Goal: Information Seeking & Learning: Find specific fact

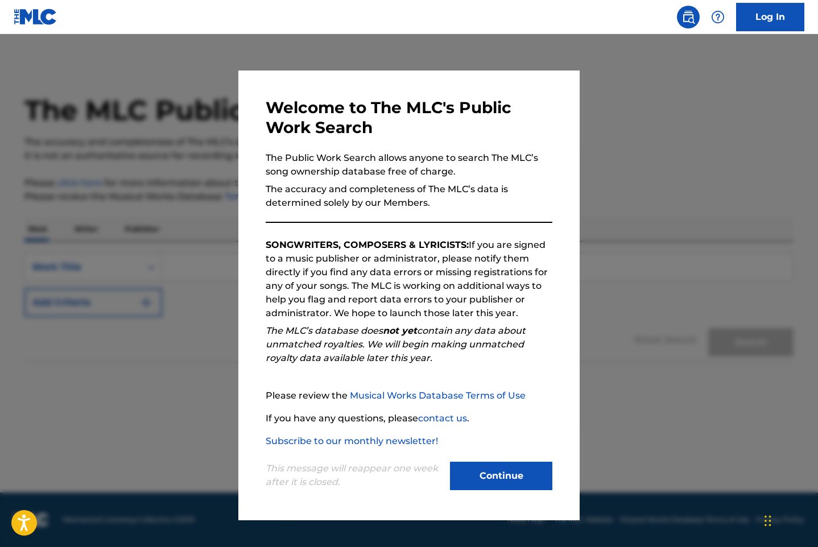
click at [519, 479] on button "Continue" at bounding box center [501, 476] width 102 height 28
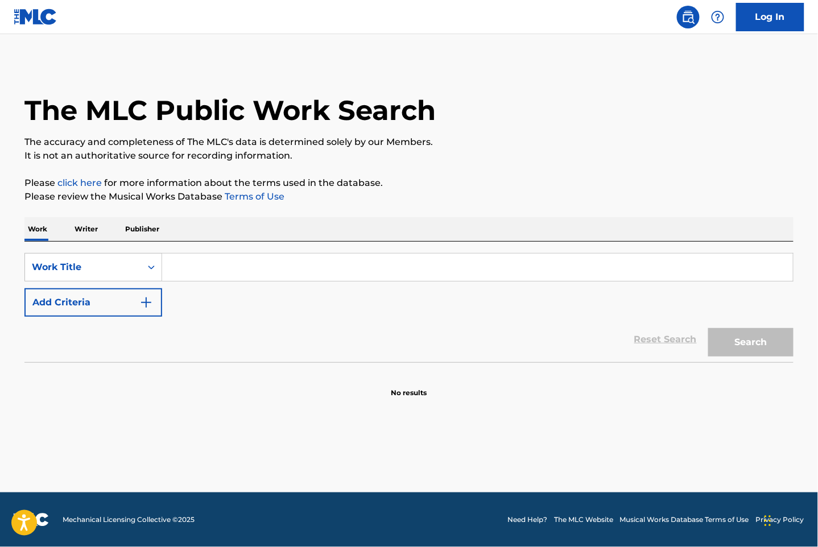
click at [197, 269] on input "Search Form" at bounding box center [477, 267] width 631 height 27
paste input "Taking Care Of Myself"
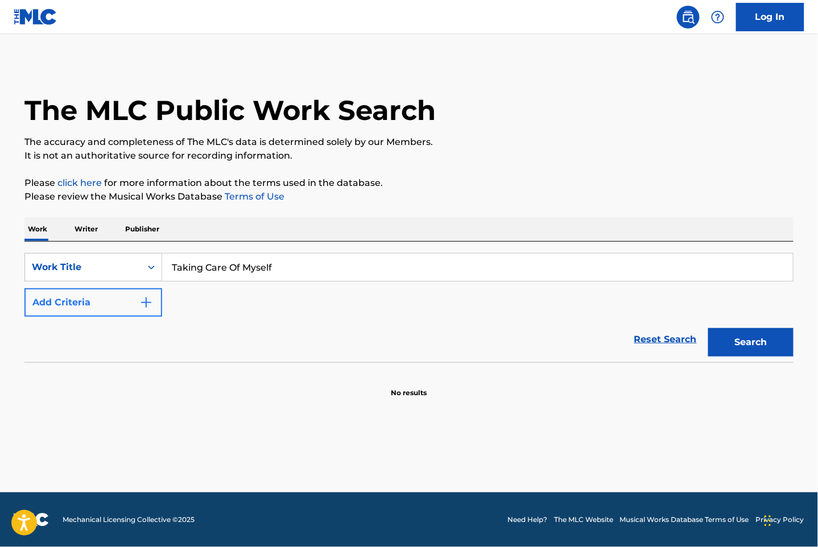
type input "Taking Care Of Myself"
click at [155, 305] on button "Add Criteria" at bounding box center [93, 302] width 138 height 28
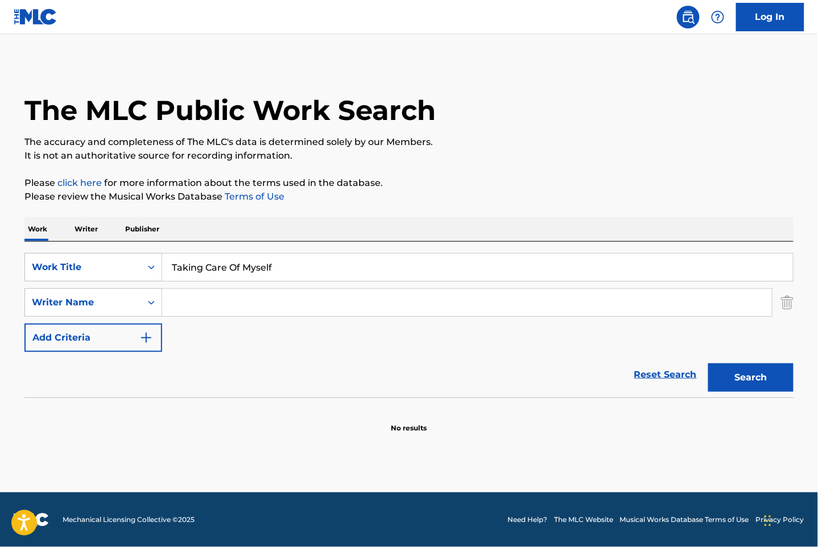
click at [296, 310] on input "Search Form" at bounding box center [467, 302] width 610 height 27
type input "[PERSON_NAME]"
click at [708, 363] on button "Search" at bounding box center [750, 377] width 85 height 28
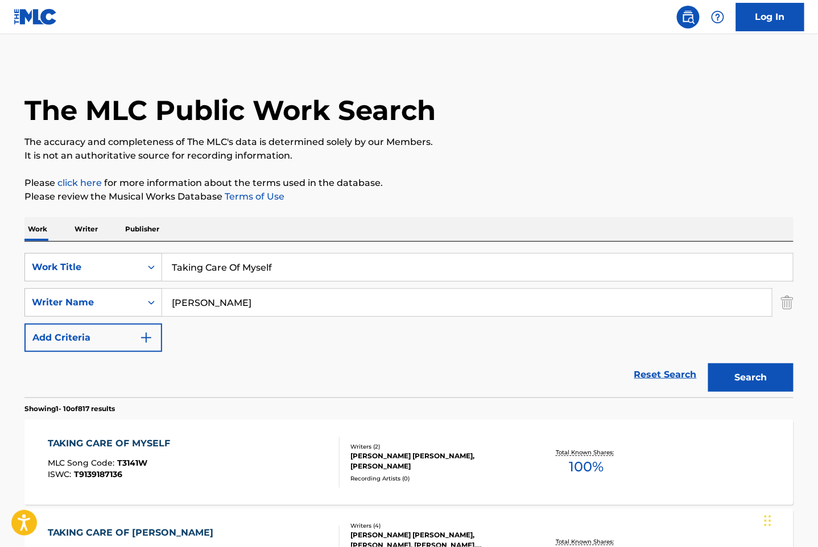
click at [242, 464] on div "TAKING CARE OF MYSELF MLC Song Code : T3141W ISWC : T9139187136" at bounding box center [194, 462] width 292 height 51
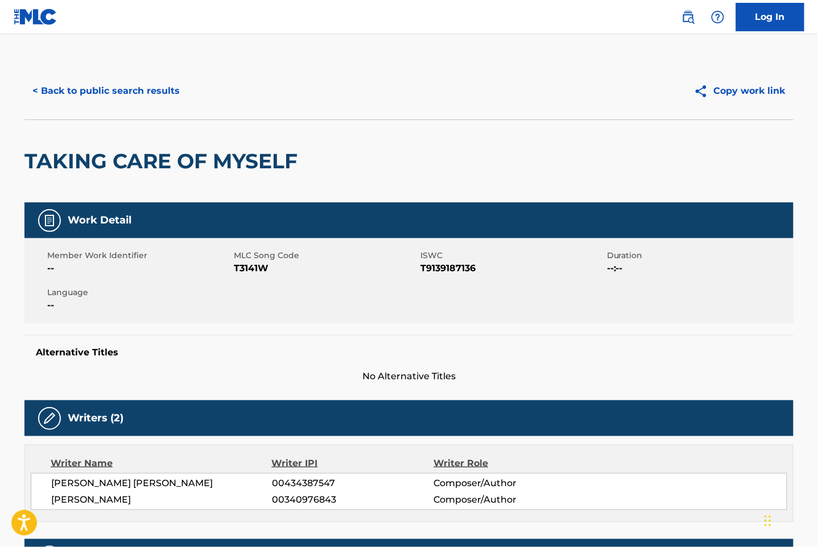
click at [117, 75] on div "< Back to public search results Copy work link" at bounding box center [408, 91] width 769 height 57
click at [116, 96] on button "< Back to public search results" at bounding box center [105, 91] width 163 height 28
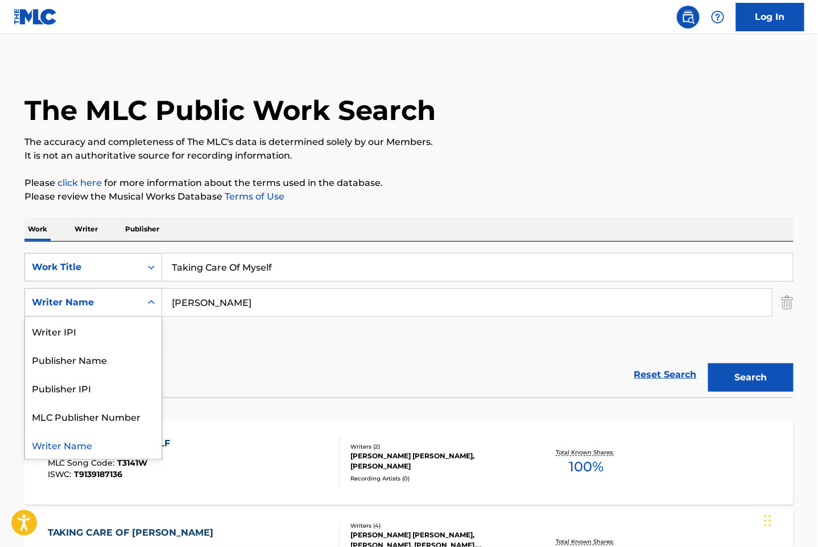
click at [146, 316] on div "Writer Name" at bounding box center [93, 302] width 138 height 28
click at [280, 358] on div "Reset Search Search" at bounding box center [408, 374] width 769 height 45
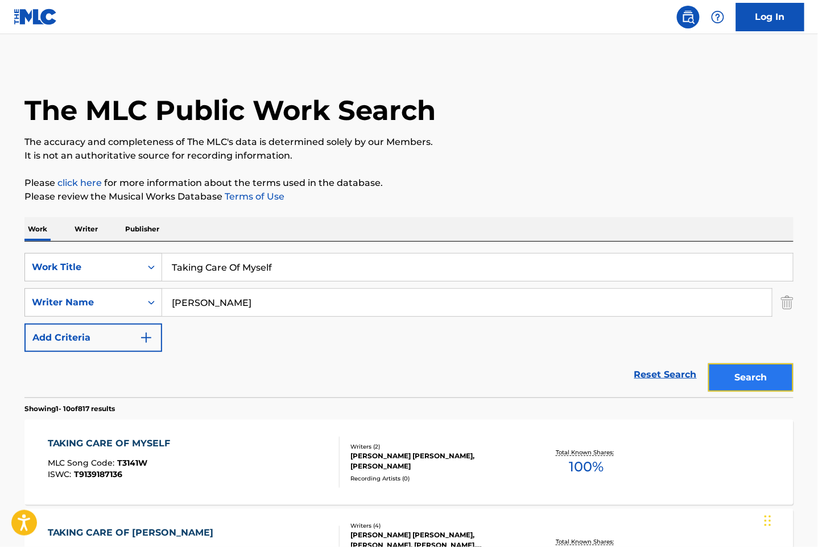
click at [748, 385] on button "Search" at bounding box center [750, 377] width 85 height 28
